Goal: Navigation & Orientation: Go to known website

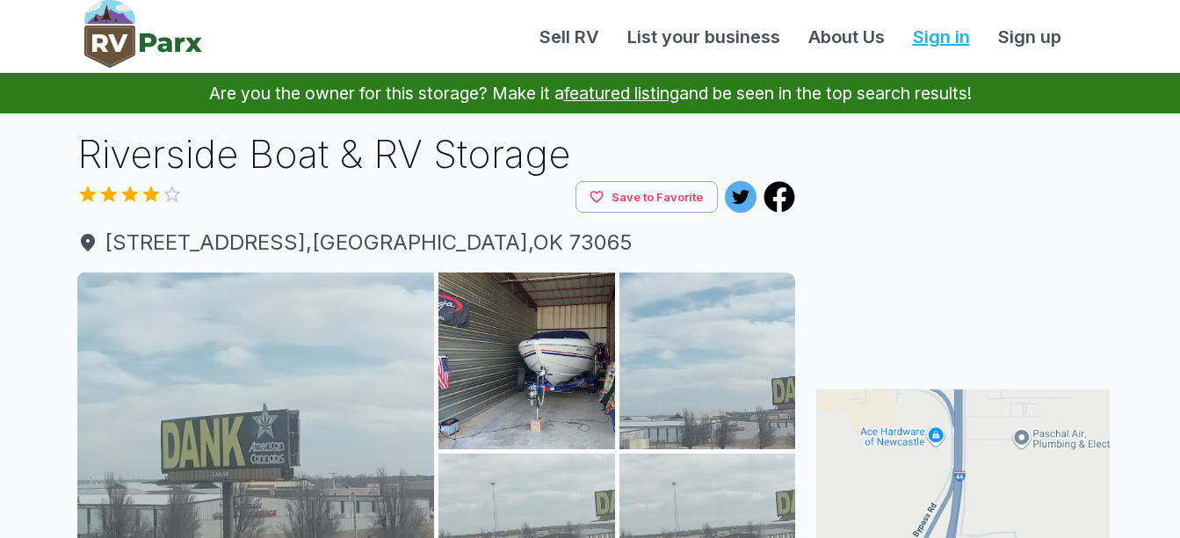
click at [945, 38] on link "Sign in" at bounding box center [941, 37] width 85 height 26
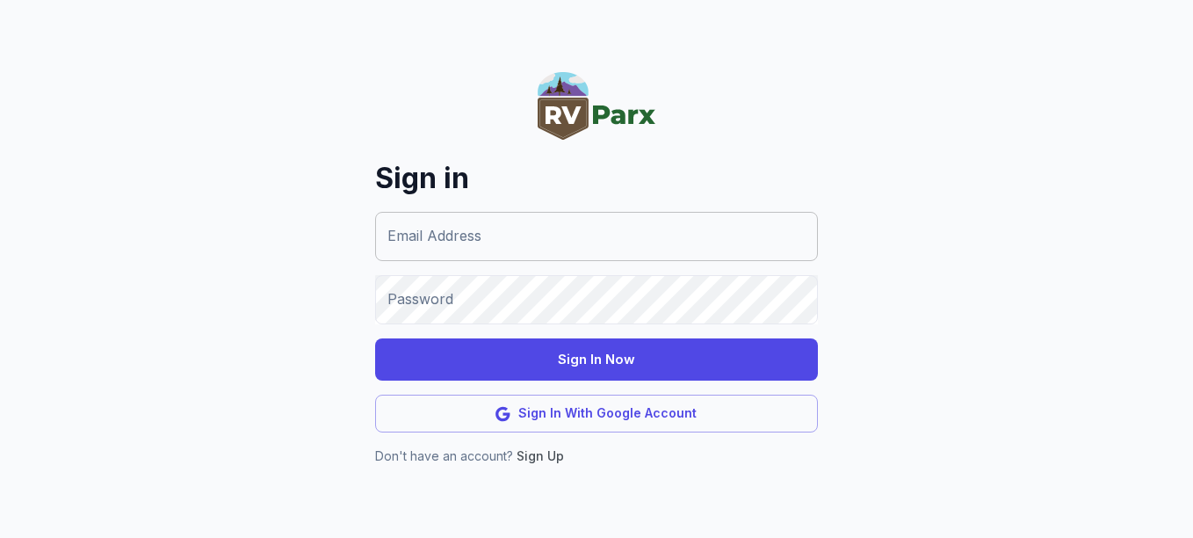
click at [634, 239] on input "Email Address" at bounding box center [596, 236] width 443 height 49
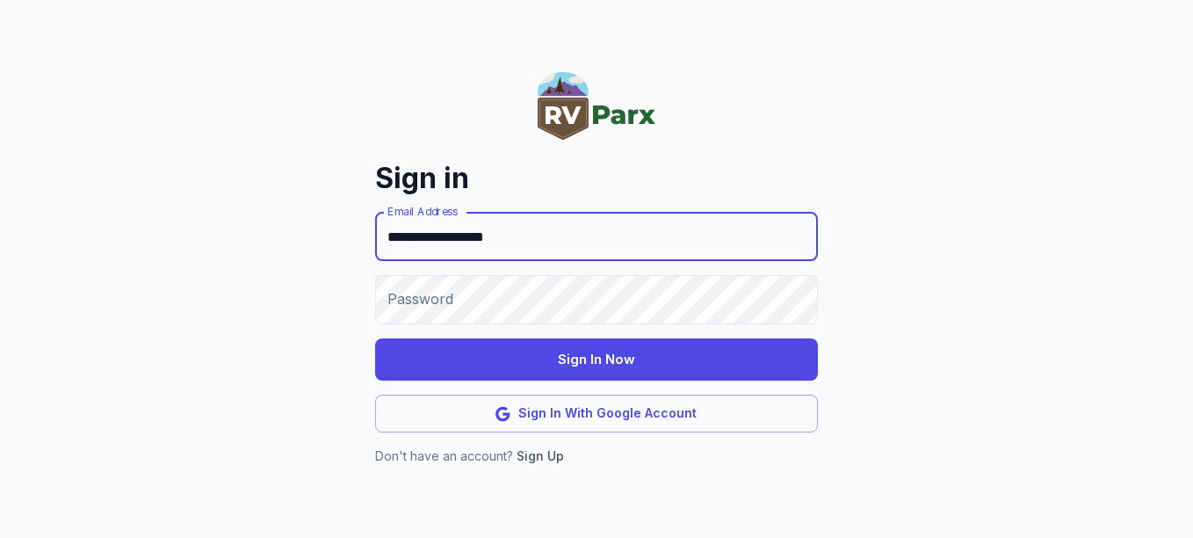
type input "**********"
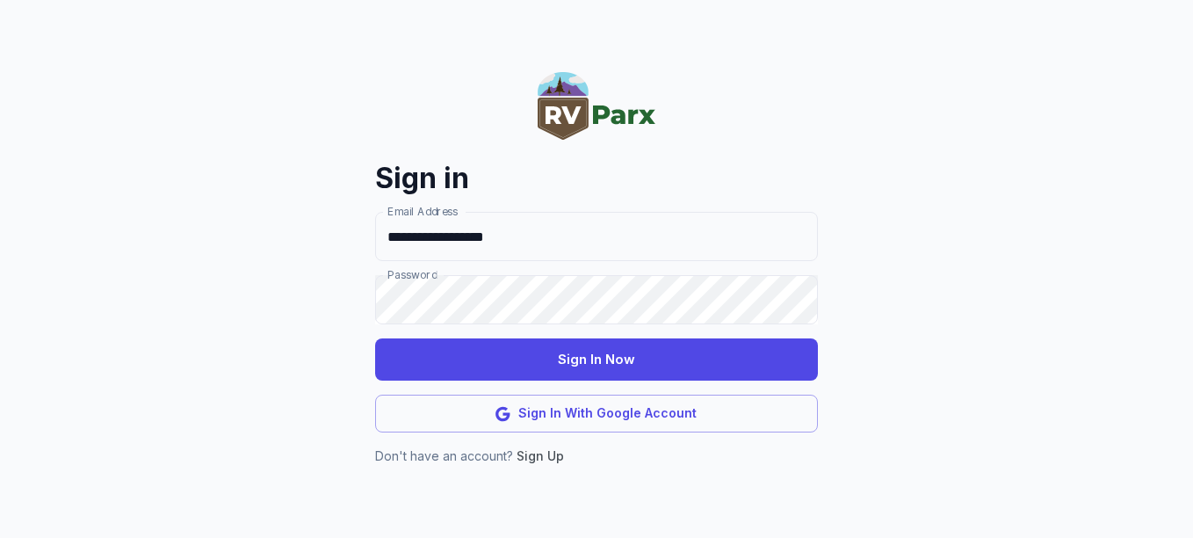
click at [578, 351] on button "Sign In Now" at bounding box center [596, 359] width 443 height 42
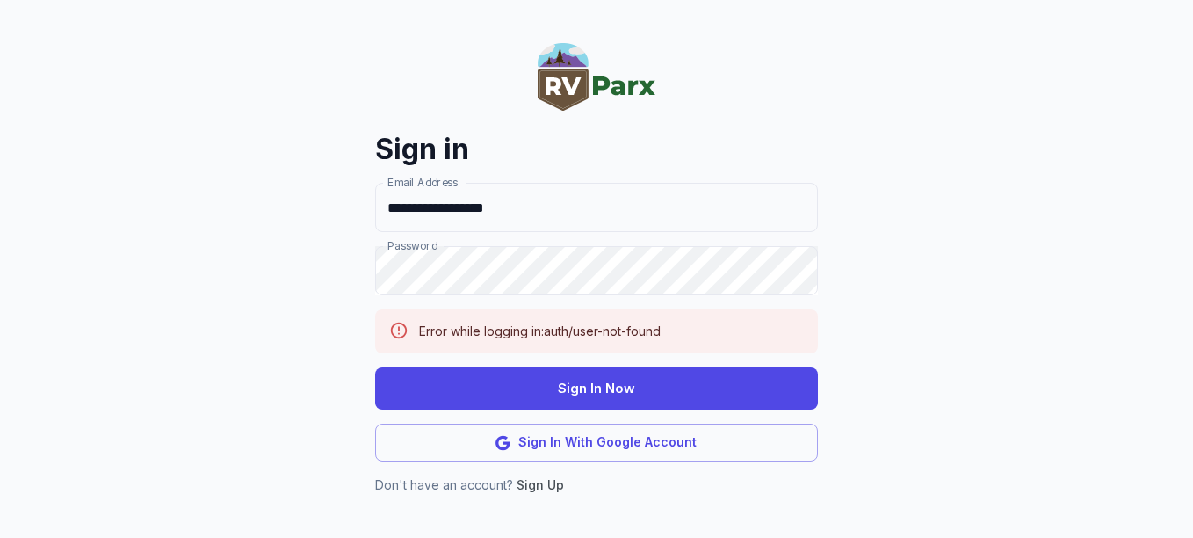
click at [676, 379] on button "Sign In Now" at bounding box center [596, 388] width 443 height 42
click at [554, 390] on button "Sign In Now" at bounding box center [596, 388] width 443 height 42
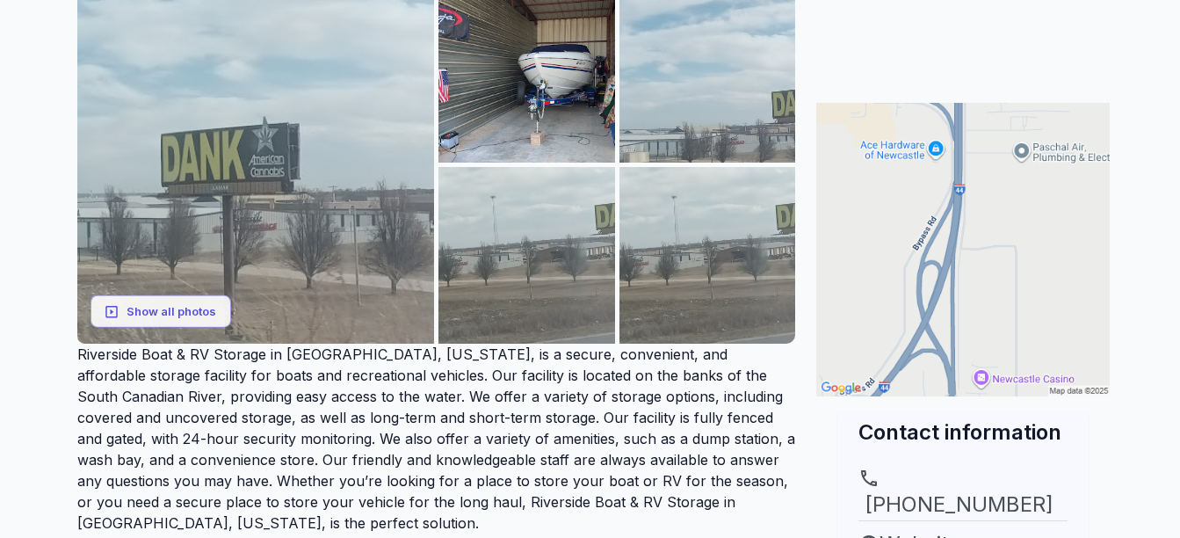
scroll to position [439, 0]
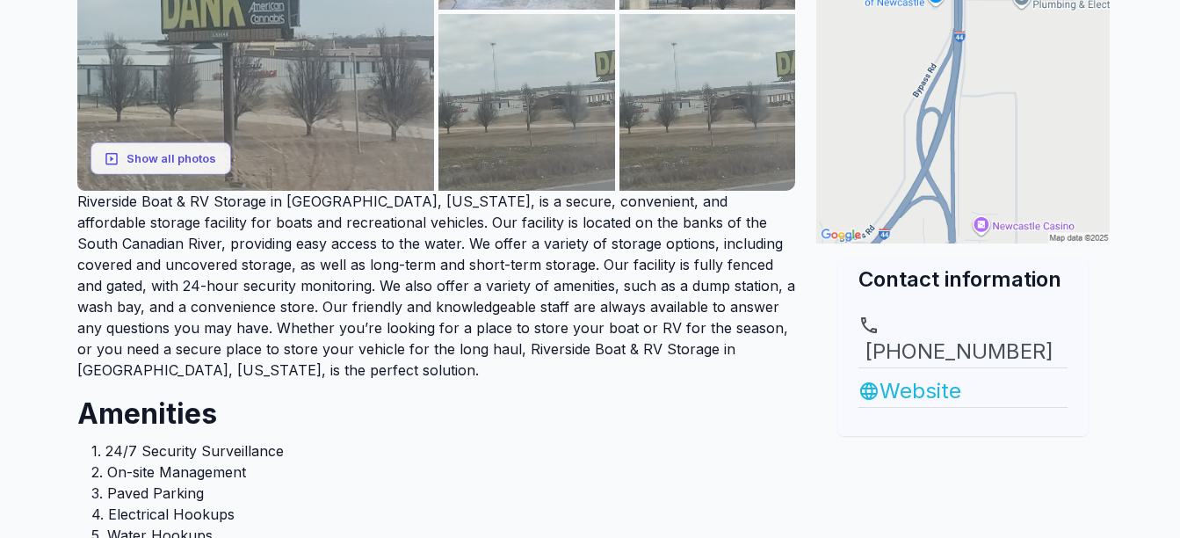
click at [944, 375] on link "Website" at bounding box center [962, 391] width 209 height 32
